Goal: Information Seeking & Learning: Learn about a topic

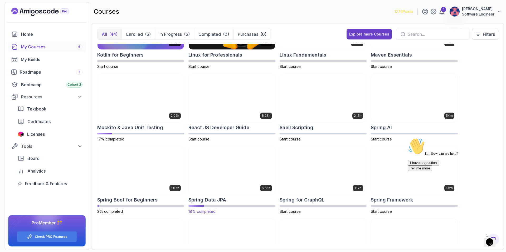
scroll to position [534, 0]
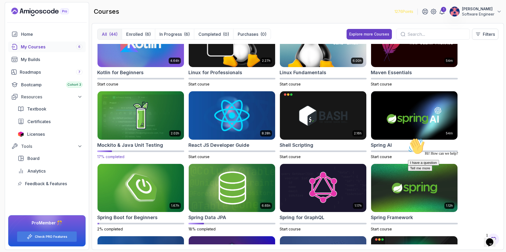
click at [143, 118] on img at bounding box center [140, 115] width 91 height 51
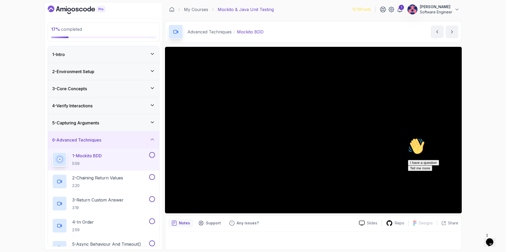
click at [114, 94] on div "3 - Core Concepts" at bounding box center [103, 88] width 111 height 17
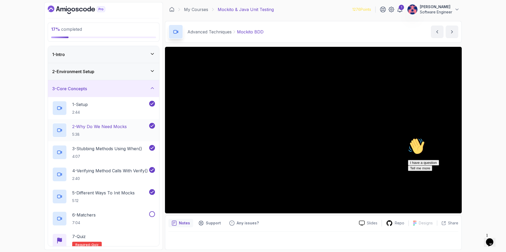
click at [109, 131] on h2 "2 - Why Do We Need Mocks 5:38" at bounding box center [99, 131] width 55 height 14
click at [108, 90] on div "3 - Core Concepts" at bounding box center [103, 89] width 103 height 6
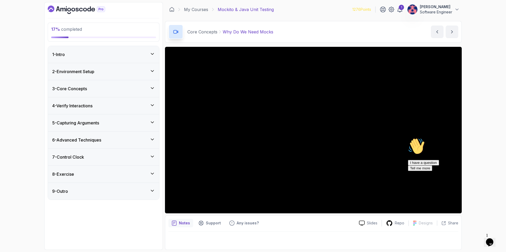
click at [104, 140] on div "6 - Advanced Techniques" at bounding box center [103, 140] width 103 height 6
